Goal: Find specific page/section: Find specific page/section

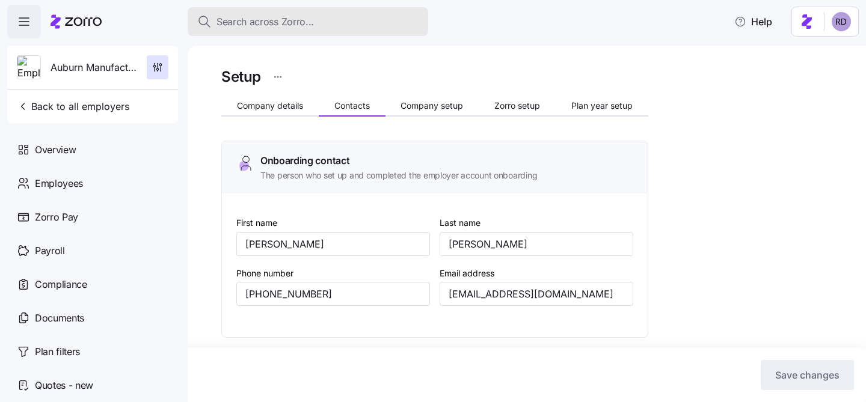
click at [290, 21] on span "Search across Zorro..." at bounding box center [264, 21] width 97 height 15
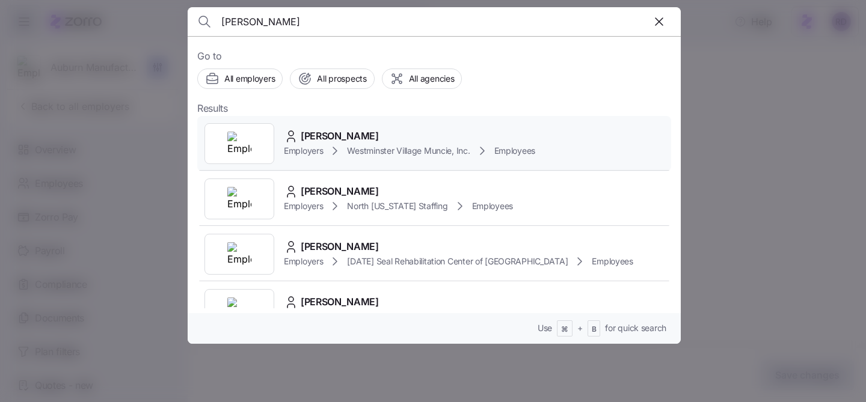
type input "[PERSON_NAME]"
click at [403, 128] on div "[PERSON_NAME] Employers [GEOGRAPHIC_DATA] [GEOGRAPHIC_DATA], Inc. Employees" at bounding box center [434, 143] width 474 height 55
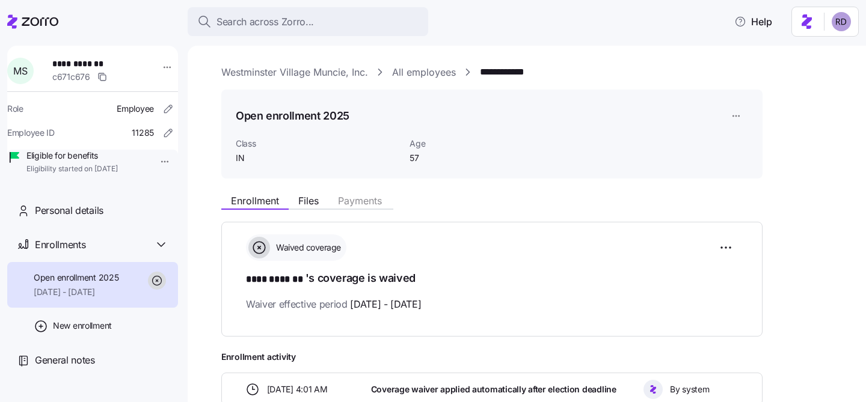
click at [425, 69] on link "All employees" at bounding box center [424, 72] width 64 height 15
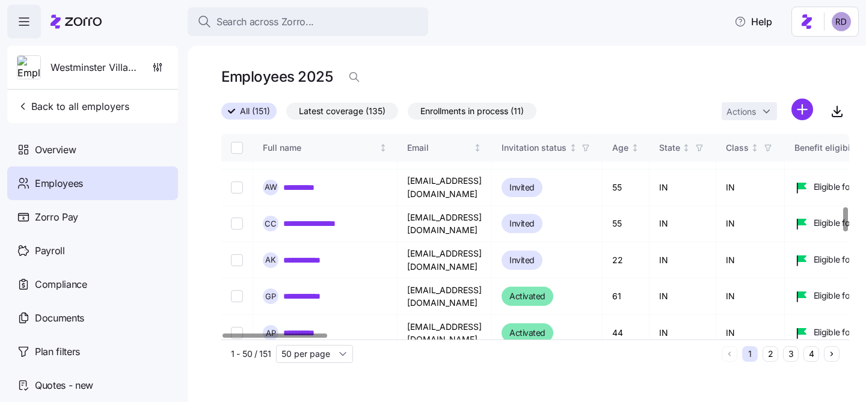
scroll to position [462, 0]
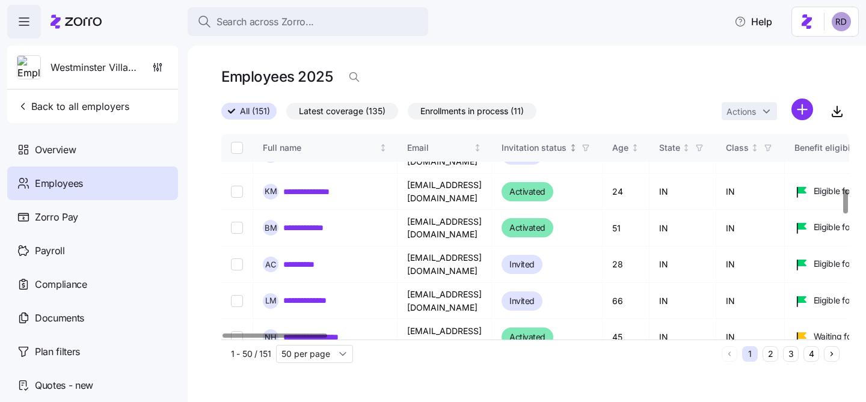
click at [577, 144] on icon "Not sorted" at bounding box center [573, 148] width 8 height 8
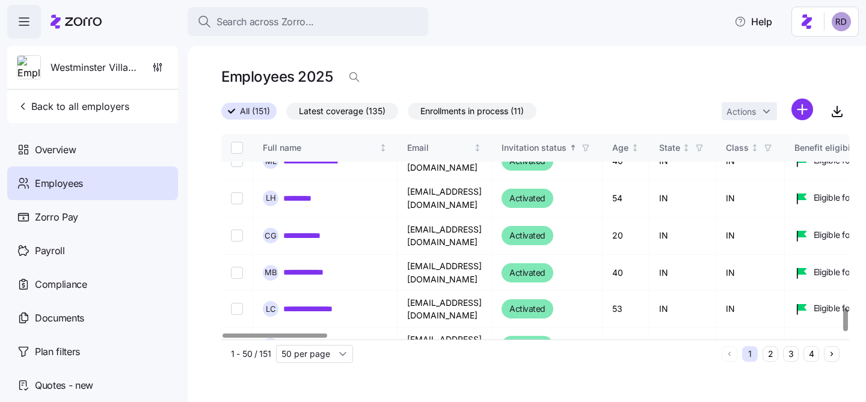
scroll to position [1560, 0]
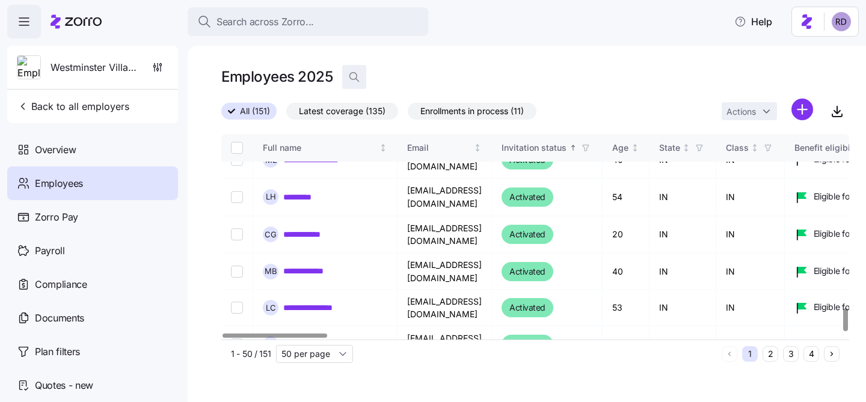
click at [354, 69] on span "button" at bounding box center [354, 77] width 23 height 23
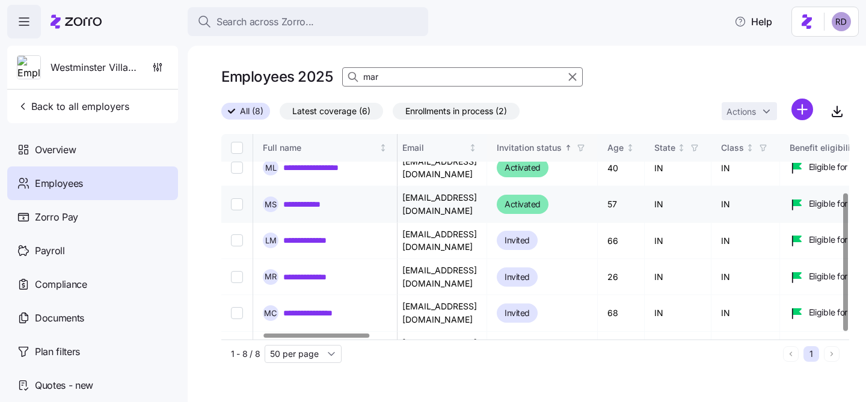
scroll to position [87, 0]
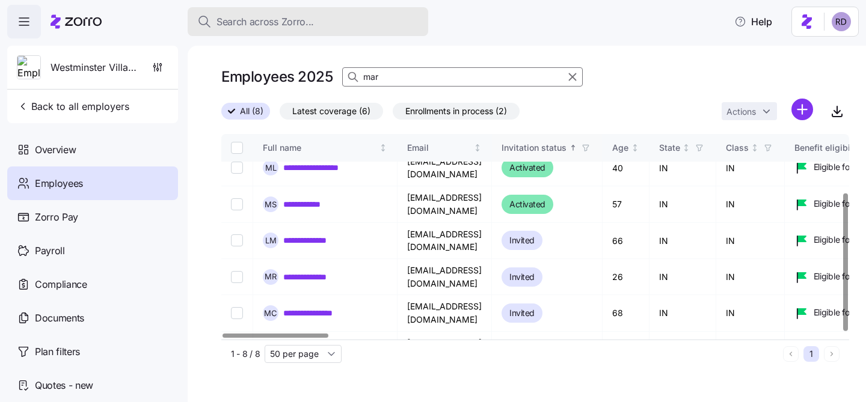
type input "mar"
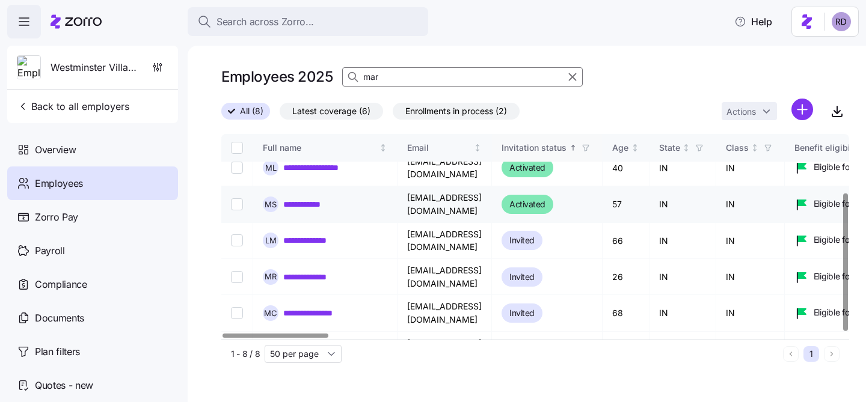
click at [321, 202] on link "**********" at bounding box center [309, 204] width 52 height 12
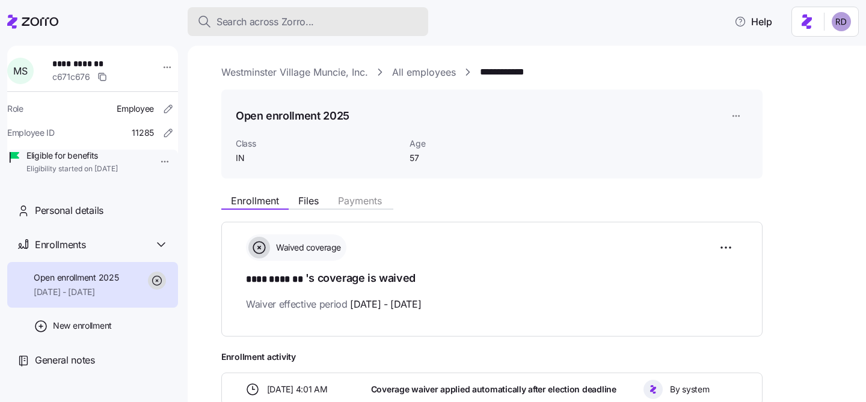
click at [304, 14] on span "Search across Zorro..." at bounding box center [264, 21] width 97 height 15
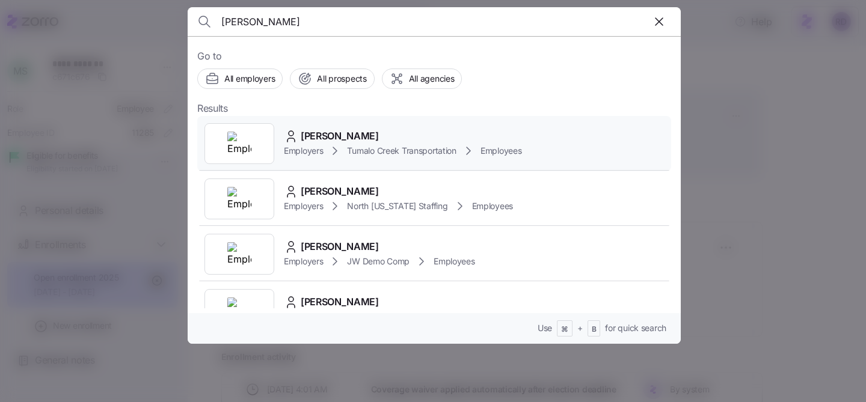
type input "[PERSON_NAME]"
click at [459, 133] on div "[PERSON_NAME]" at bounding box center [403, 136] width 238 height 15
